Goal: Check status: Check status

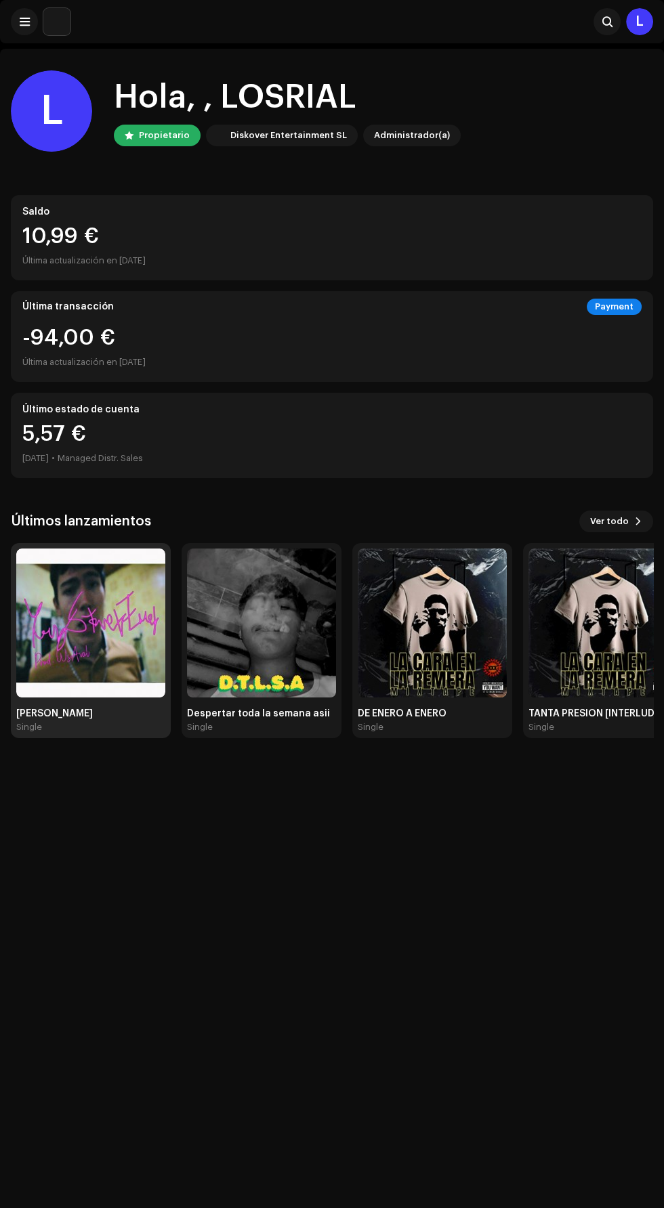
click at [127, 647] on img at bounding box center [90, 623] width 149 height 149
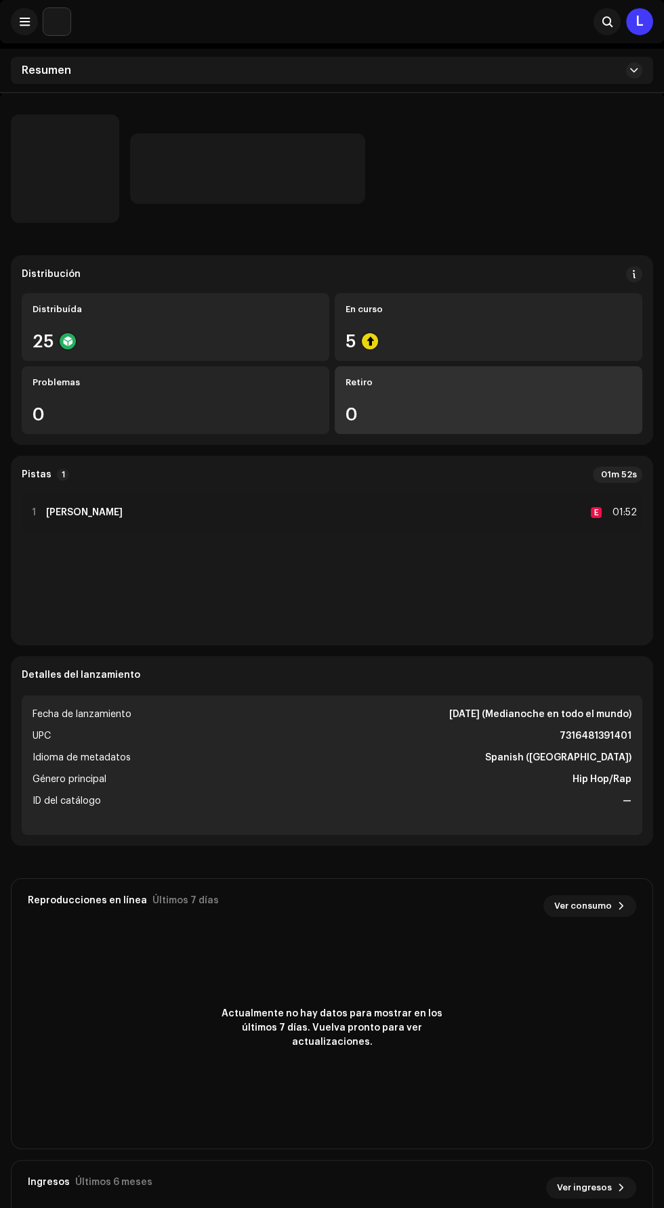
click at [538, 366] on div "Retiro 0" at bounding box center [489, 400] width 308 height 68
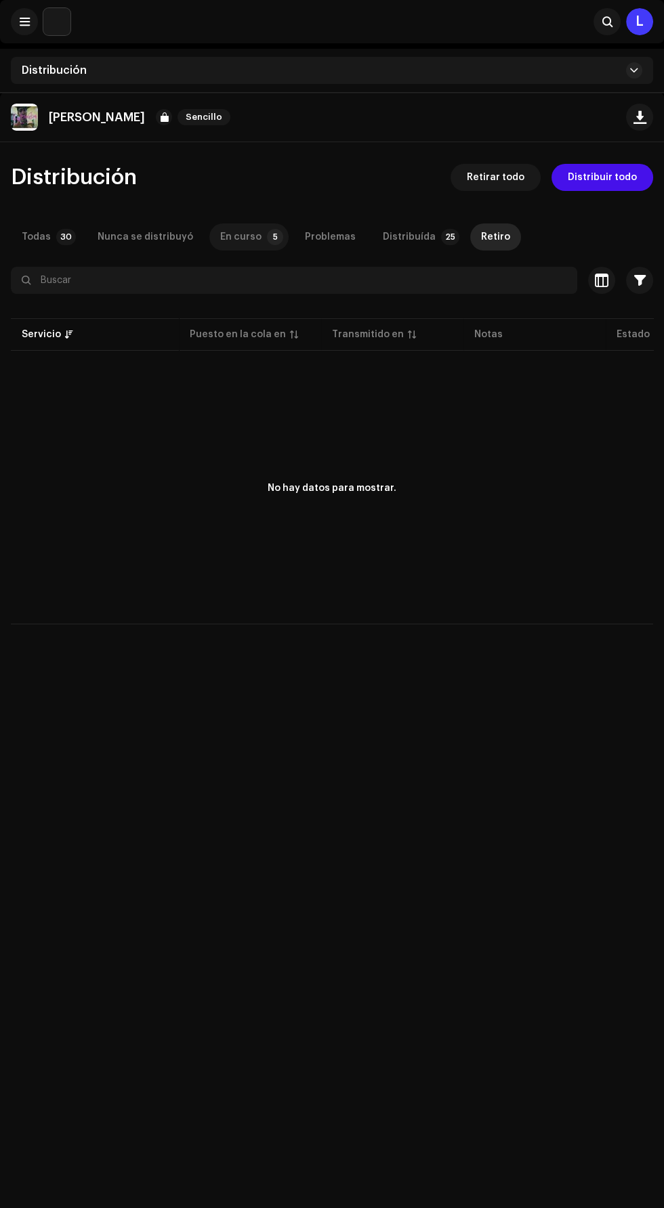
click at [267, 236] on p-badge "5" at bounding box center [275, 237] width 16 height 16
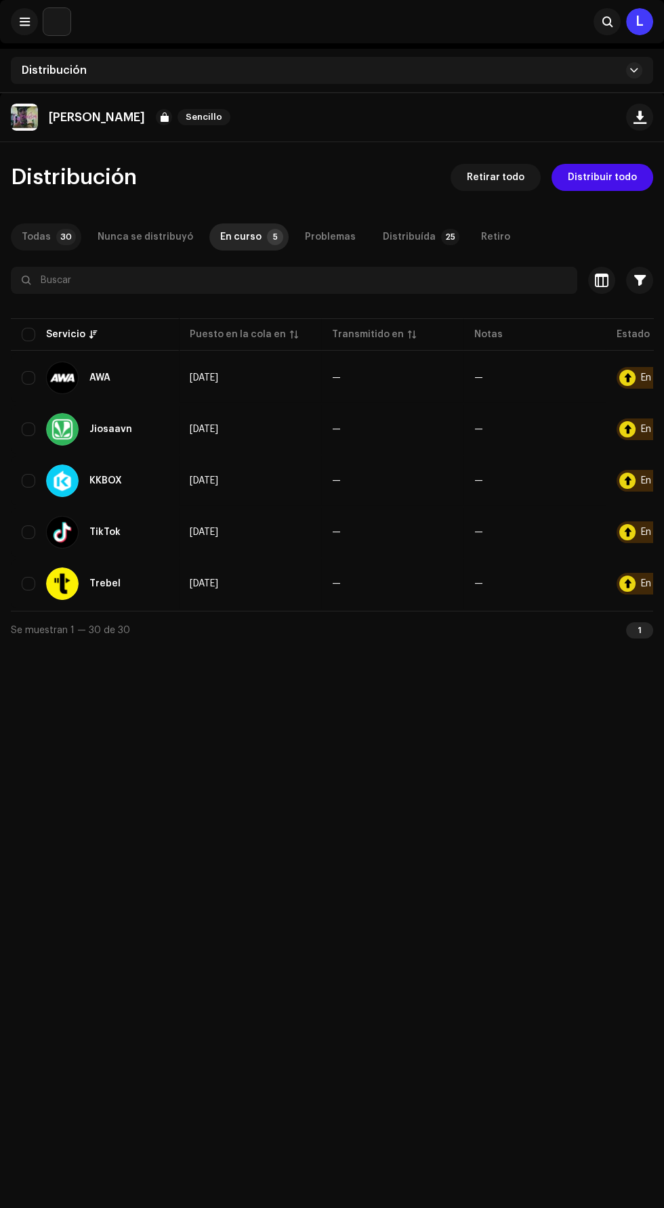
click at [63, 236] on p-badge "30" at bounding box center [66, 237] width 20 height 16
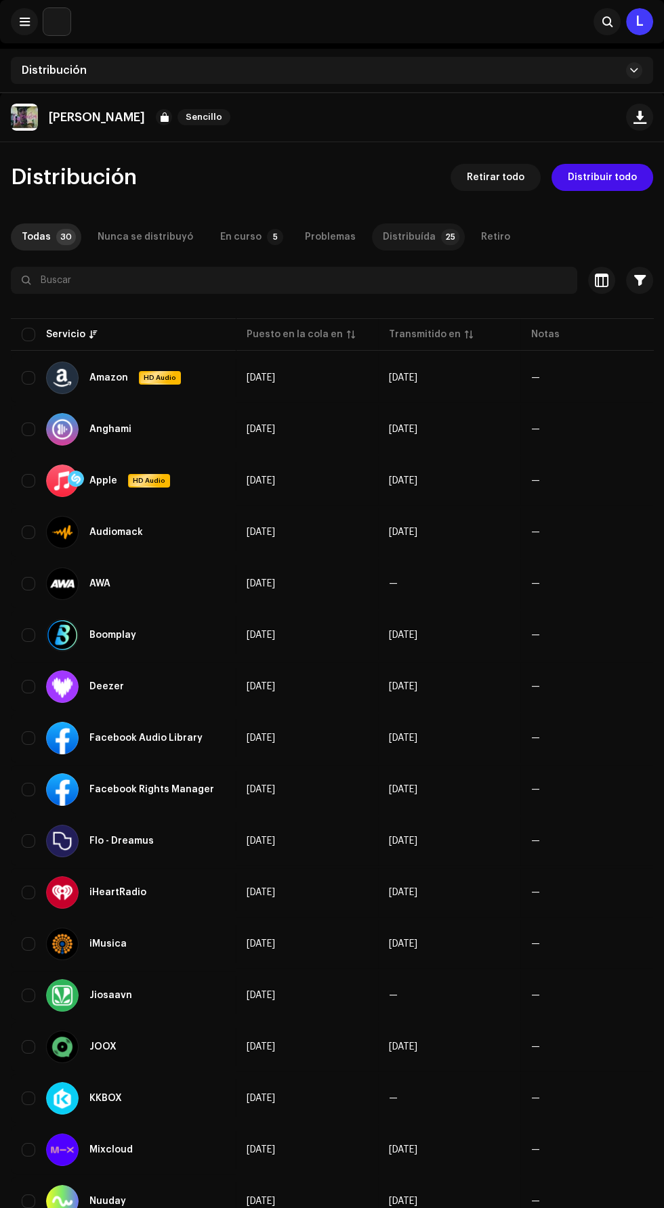
click at [408, 233] on div "Distribuída" at bounding box center [409, 237] width 53 height 27
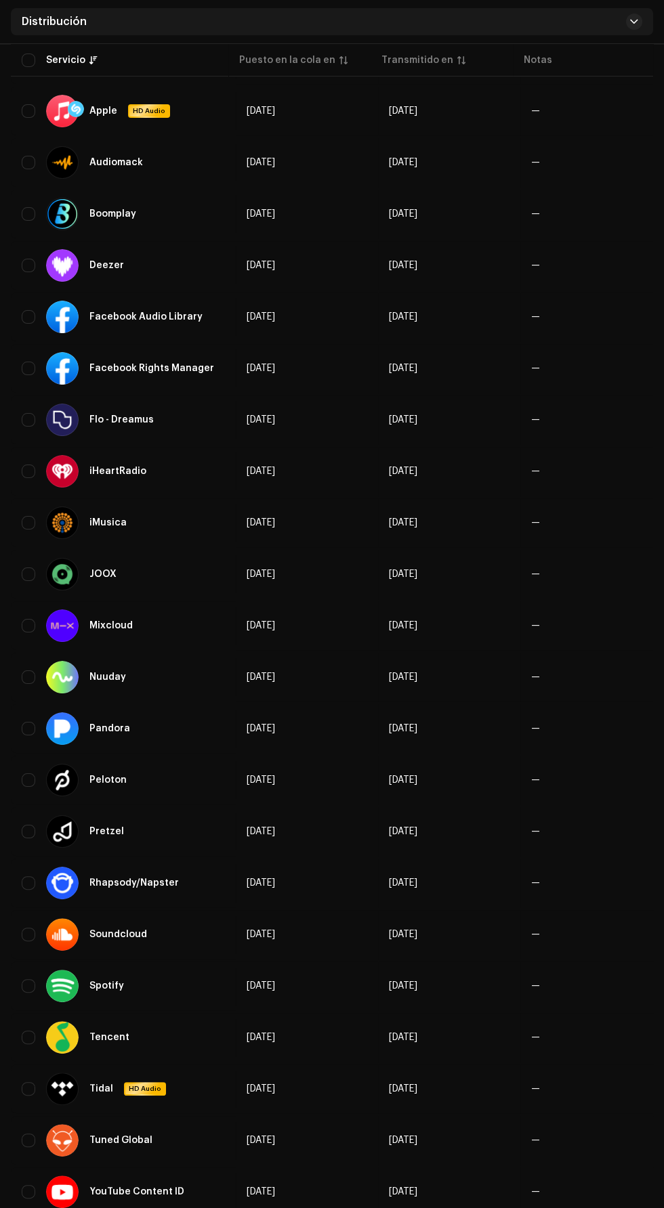
scroll to position [373, 0]
